Goal: Task Accomplishment & Management: Manage account settings

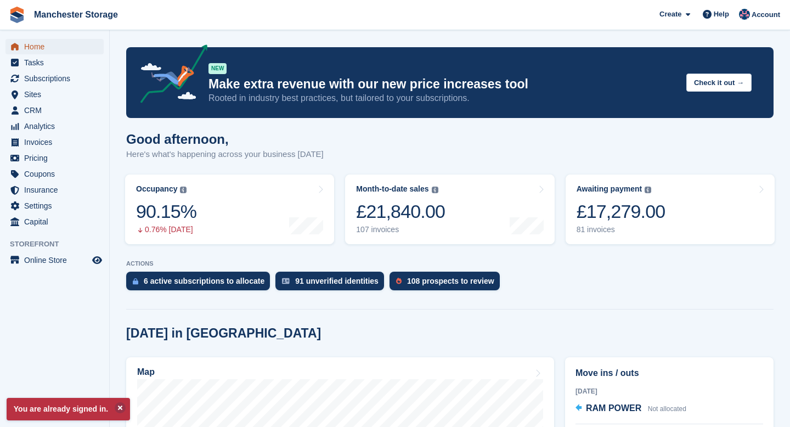
click at [40, 48] on span "Home" at bounding box center [57, 46] width 66 height 15
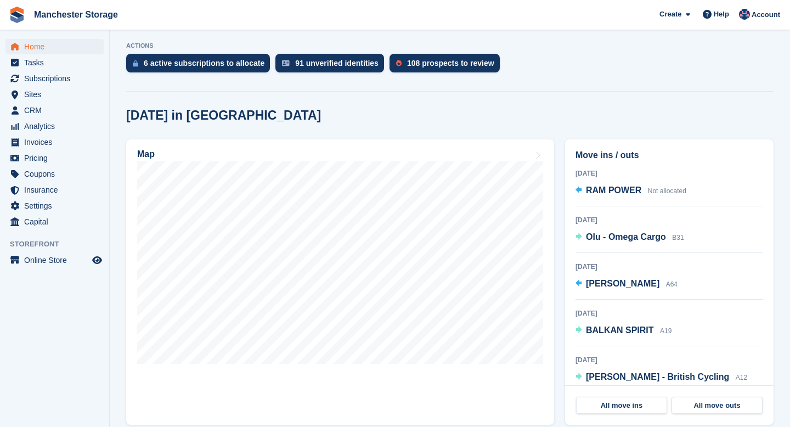
scroll to position [215, 0]
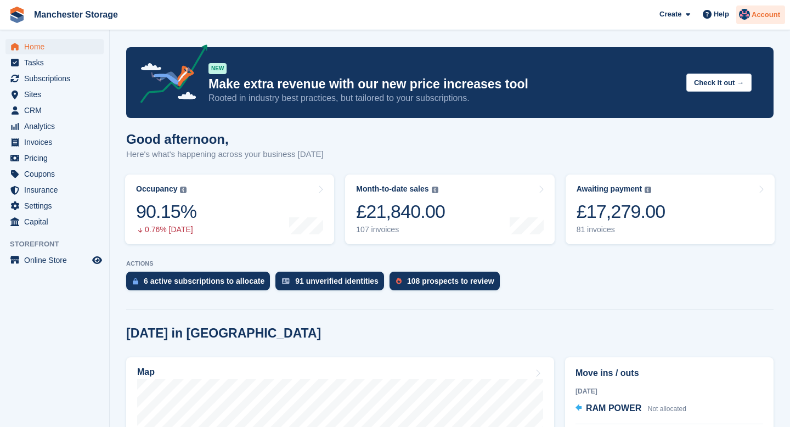
click at [767, 17] on span "Account" at bounding box center [766, 14] width 29 height 11
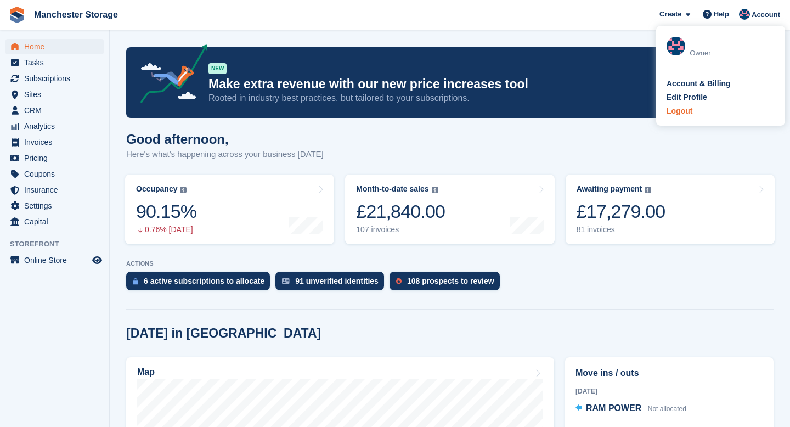
click at [677, 110] on div "Logout" at bounding box center [680, 111] width 26 height 12
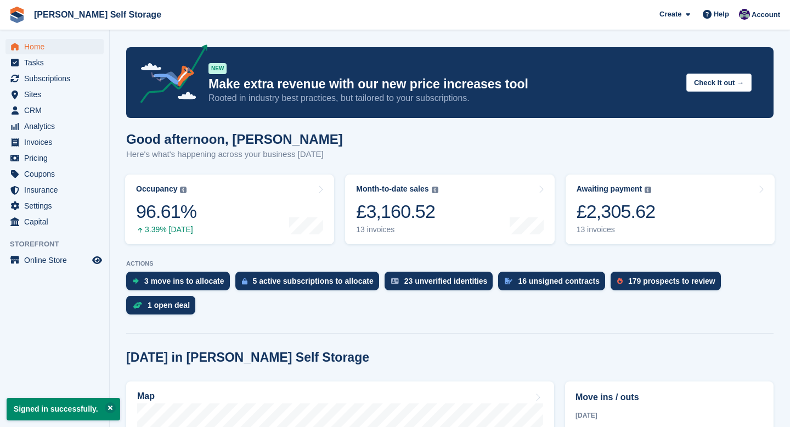
scroll to position [222, 0]
